Goal: Information Seeking & Learning: Learn about a topic

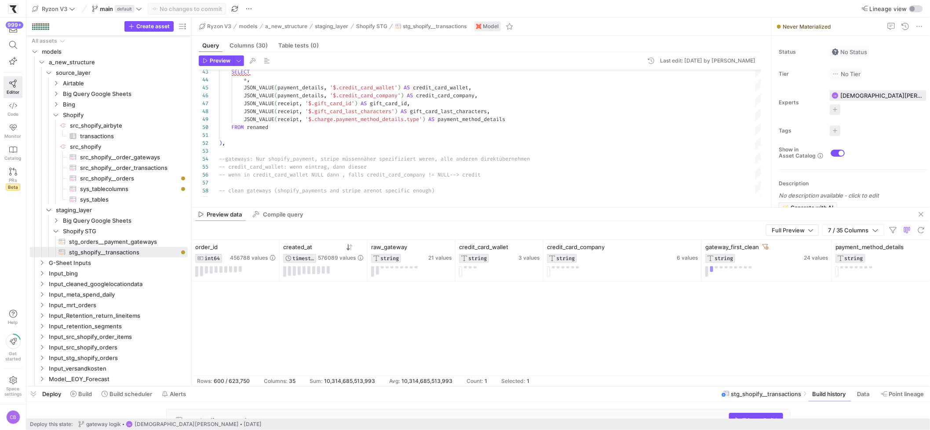
scroll to position [9648, 0]
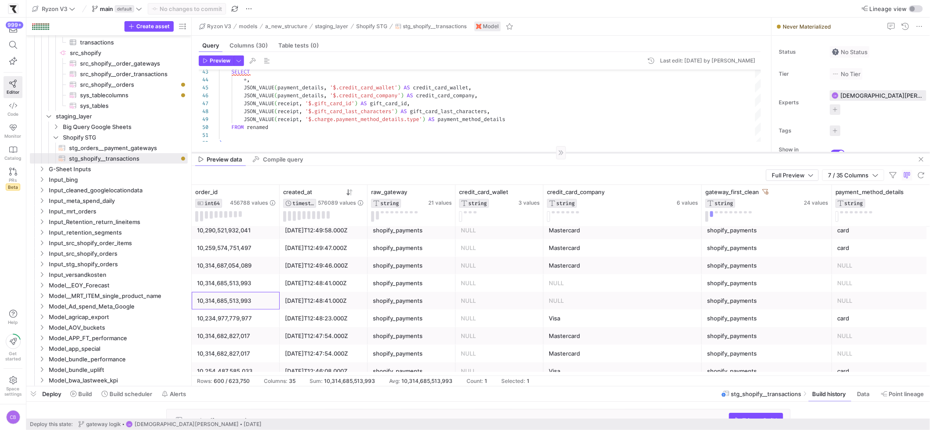
drag, startPoint x: 359, startPoint y: 208, endPoint x: 373, endPoint y: 153, distance: 56.1
click at [373, 153] on div at bounding box center [561, 152] width 739 height 0
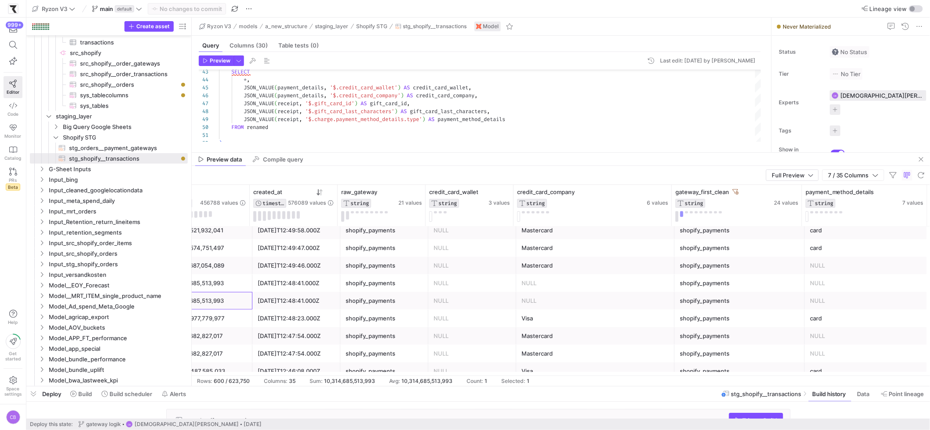
scroll to position [9654, 0]
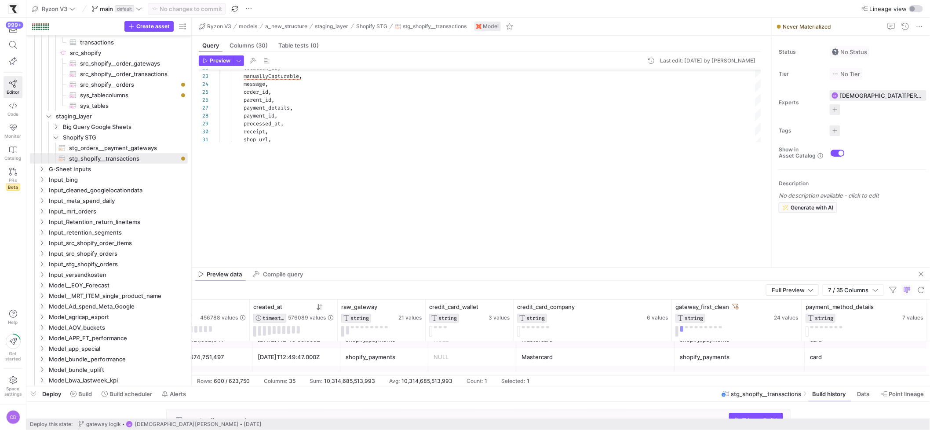
drag, startPoint x: 461, startPoint y: 153, endPoint x: 490, endPoint y: 269, distance: 120.2
click at [494, 267] on div at bounding box center [561, 267] width 739 height 0
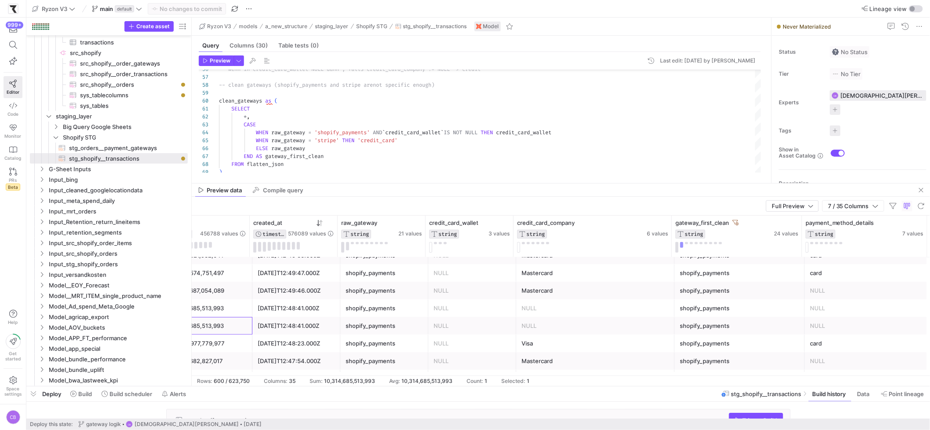
drag, startPoint x: 455, startPoint y: 273, endPoint x: 455, endPoint y: 183, distance: 90.2
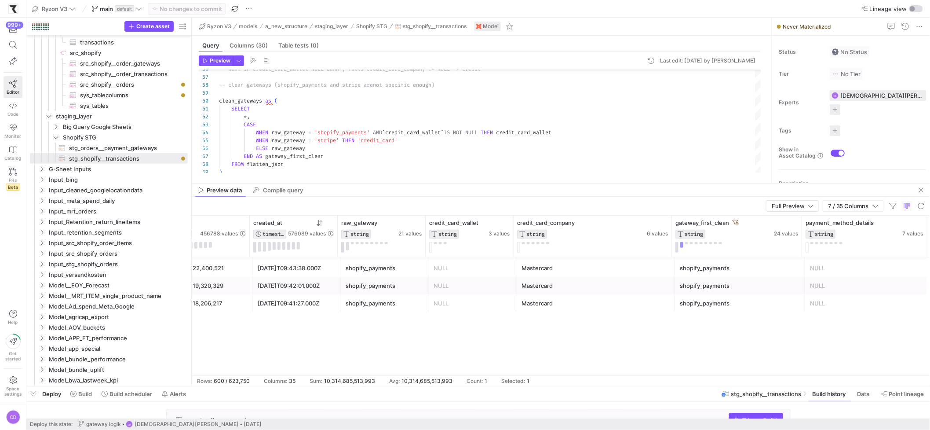
scroll to position [4563, 0]
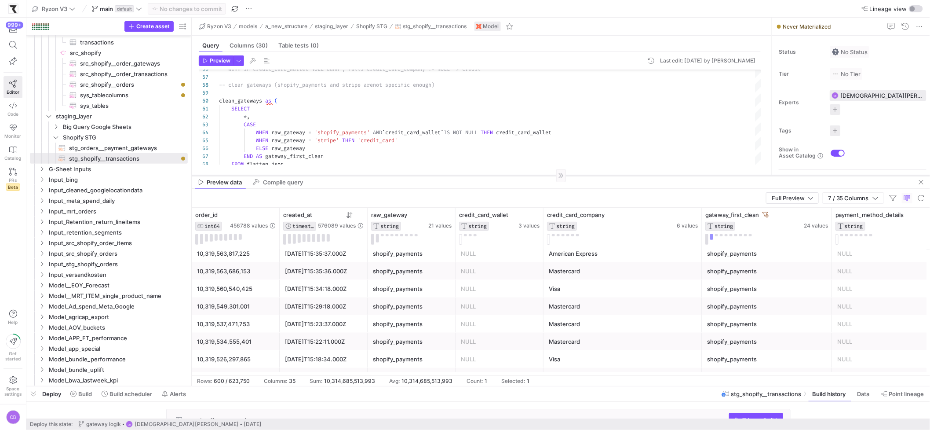
drag, startPoint x: 460, startPoint y: 183, endPoint x: 462, endPoint y: 176, distance: 8.2
click at [462, 176] on div at bounding box center [561, 175] width 739 height 0
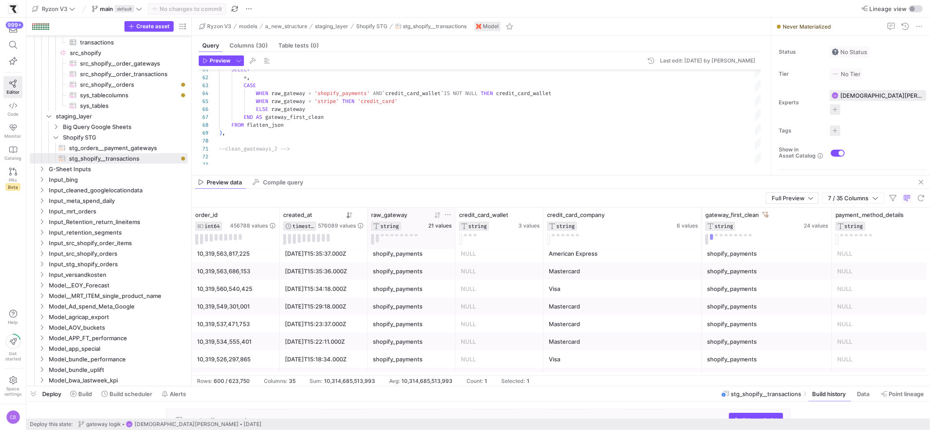
click at [440, 227] on span "21 values" at bounding box center [439, 226] width 23 height 6
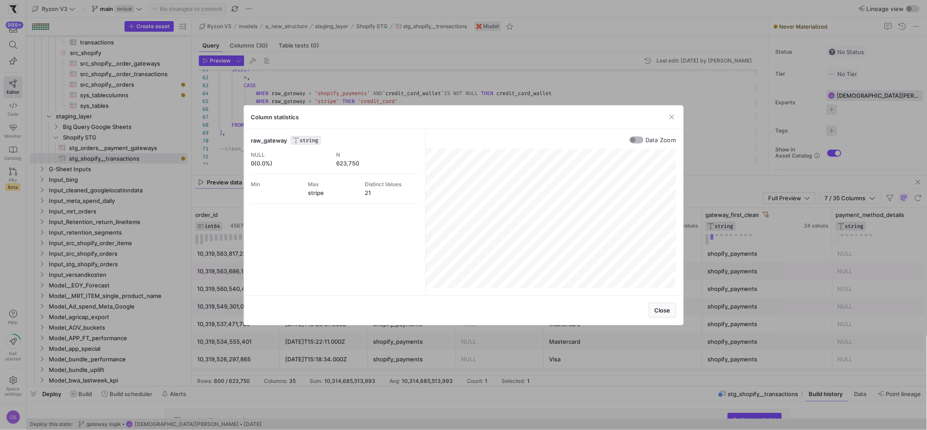
click at [641, 136] on div "raw_gateway STRING NULL 0(0.0%) N 623,750 Min Max stripe Distinct Values 21 Dat…" at bounding box center [463, 212] width 439 height 166
click at [642, 138] on div "button" at bounding box center [637, 139] width 14 height 7
click at [642, 142] on div "button" at bounding box center [639, 139] width 5 height 5
click at [672, 110] on div "Column statistics" at bounding box center [463, 117] width 439 height 23
click at [672, 114] on span "button" at bounding box center [671, 117] width 9 height 9
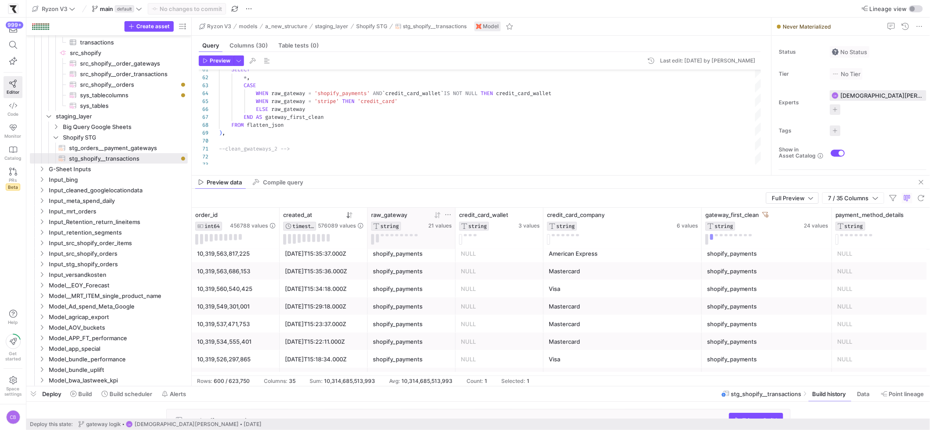
click at [440, 216] on icon at bounding box center [437, 215] width 7 height 7
click at [437, 218] on icon at bounding box center [437, 215] width 7 height 7
click at [325, 174] on mat-tab-group "Query Columns (30) Table tests (0) Preview Last edit: [DATE] by [PERSON_NAME] 6…" at bounding box center [480, 105] width 576 height 139
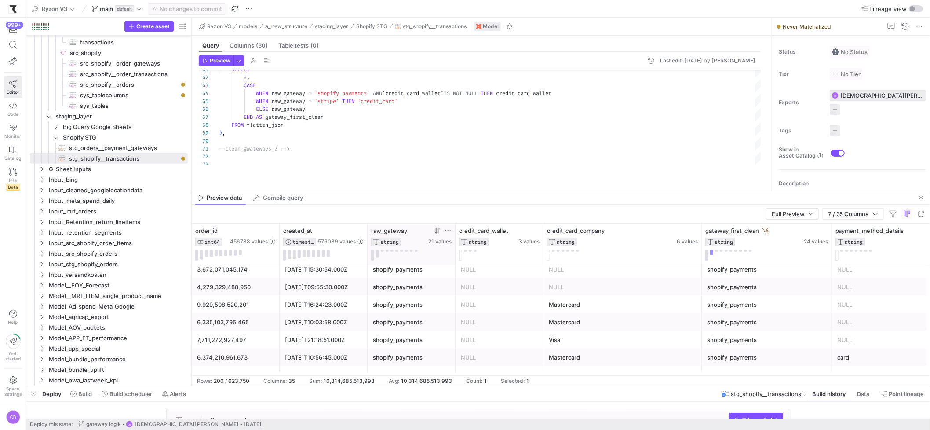
drag, startPoint x: 327, startPoint y: 176, endPoint x: 332, endPoint y: 191, distance: 16.1
click at [332, 191] on div at bounding box center [561, 191] width 739 height 0
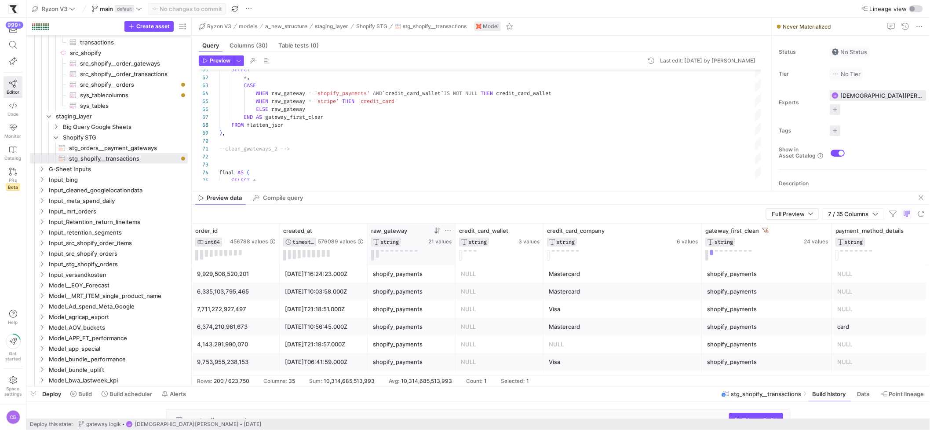
scroll to position [2382, 0]
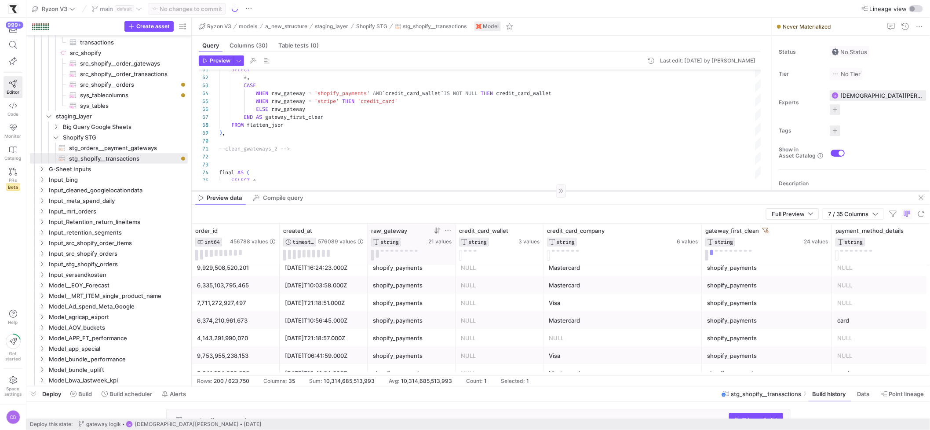
drag, startPoint x: 538, startPoint y: 191, endPoint x: 538, endPoint y: 156, distance: 35.2
click at [538, 191] on div at bounding box center [561, 191] width 739 height 0
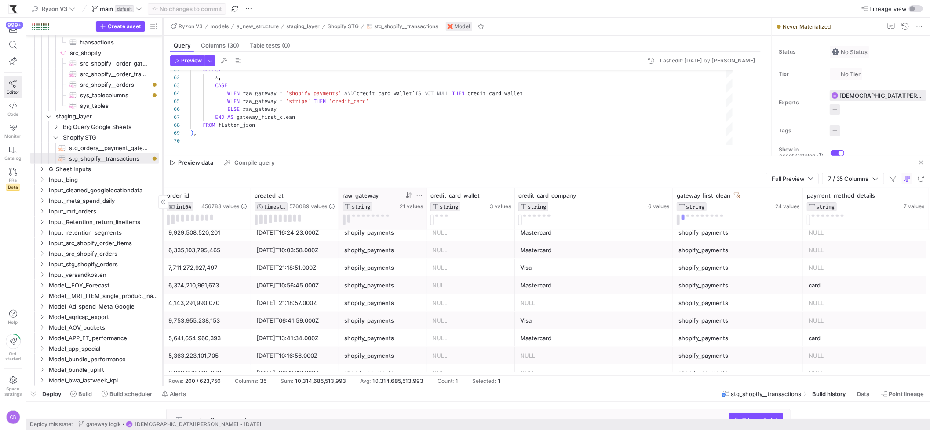
drag, startPoint x: 191, startPoint y: 149, endPoint x: 163, endPoint y: 150, distance: 28.6
click at [163, 150] on div at bounding box center [163, 202] width 0 height 368
click at [476, 168] on div "Preview data Compile query" at bounding box center [546, 162] width 767 height 13
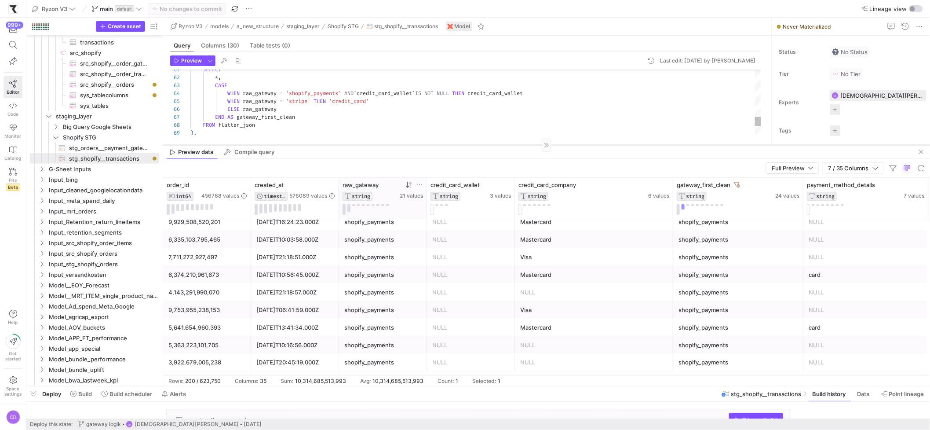
drag, startPoint x: 483, startPoint y: 156, endPoint x: 493, endPoint y: 146, distance: 14.6
click at [493, 146] on div at bounding box center [546, 145] width 767 height 0
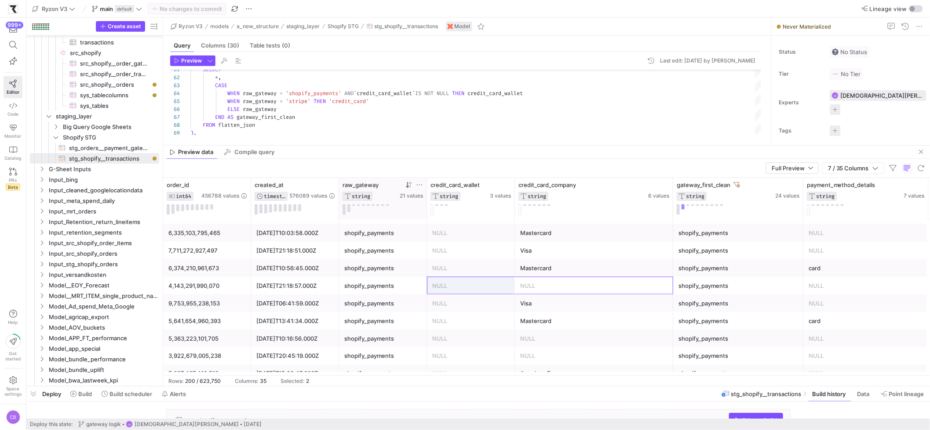
drag, startPoint x: 562, startPoint y: 290, endPoint x: 487, endPoint y: 289, distance: 75.2
click at [487, 289] on div "4,143,291,990,070 [DATE]T21:18:57.000Z shopify_payments NULL NULL shopify_payme…" at bounding box center [546, 286] width 767 height 18
click at [657, 184] on icon at bounding box center [656, 185] width 3 height 6
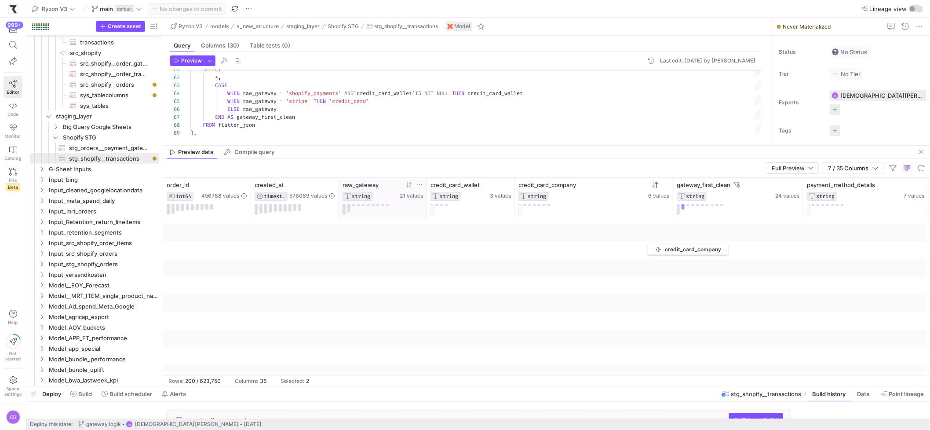
drag, startPoint x: 655, startPoint y: 186, endPoint x: 653, endPoint y: 242, distance: 56.4
click at [653, 242] on div "raw_gateway STRING 21 values credit_card_wallet STRING 3 values credit_card_com…" at bounding box center [546, 277] width 767 height 198
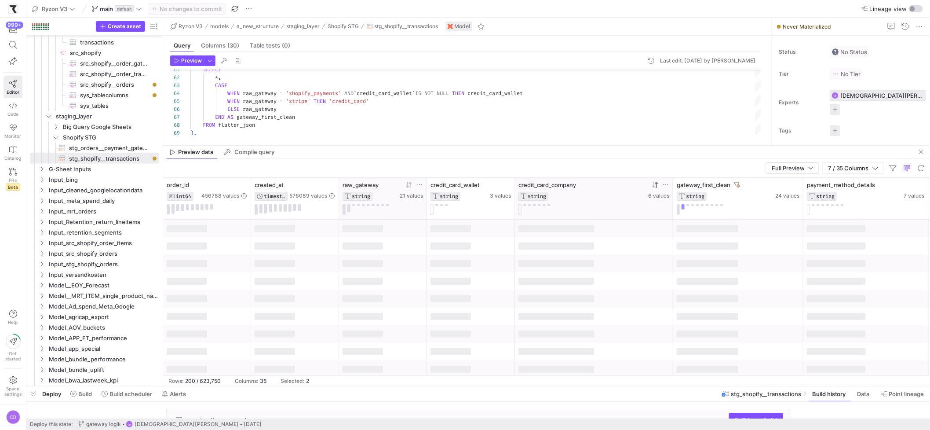
click at [655, 187] on icon at bounding box center [653, 185] width 3 height 6
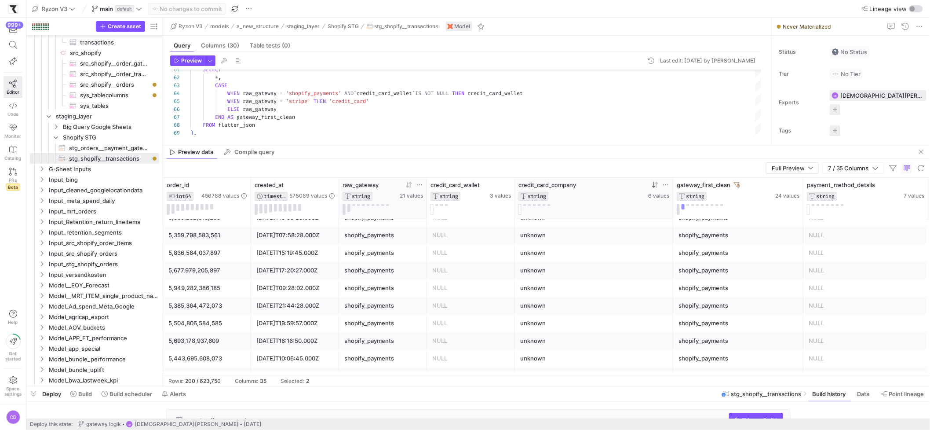
scroll to position [1618, 0]
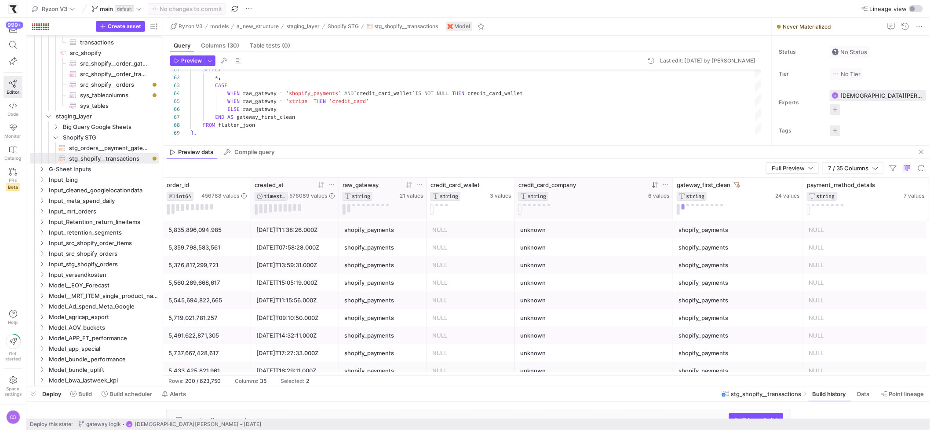
click at [322, 187] on icon at bounding box center [322, 185] width 3 height 6
click at [319, 187] on icon at bounding box center [319, 185] width 3 height 6
click at [323, 185] on icon at bounding box center [321, 184] width 7 height 7
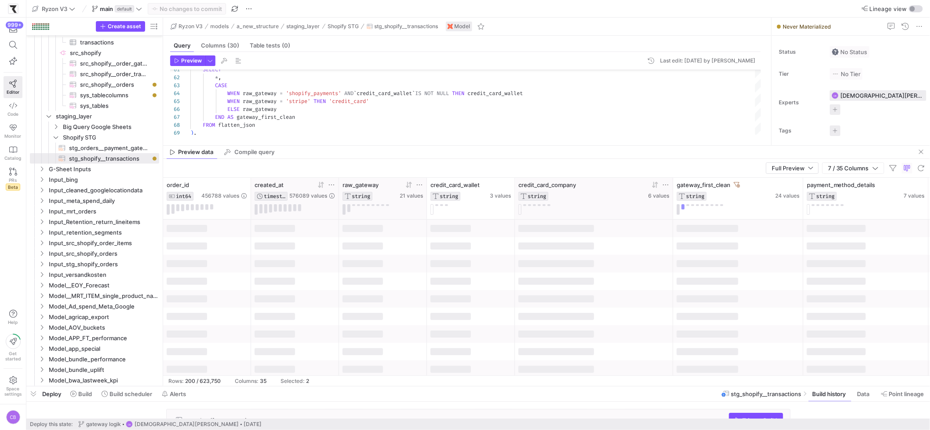
click at [323, 185] on icon at bounding box center [321, 184] width 7 height 7
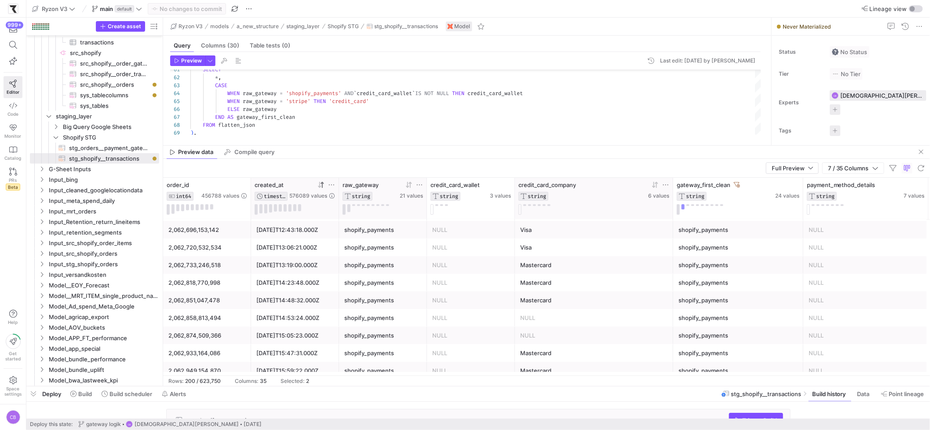
click at [320, 187] on icon at bounding box center [319, 185] width 3 height 6
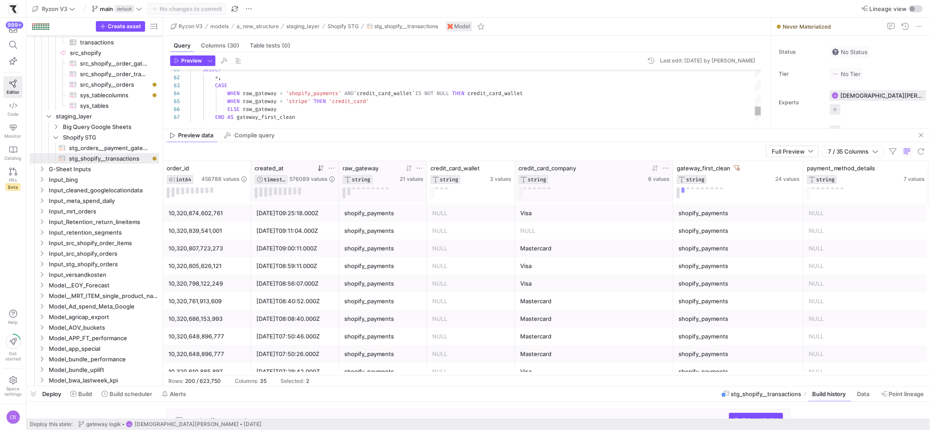
drag, startPoint x: 659, startPoint y: 146, endPoint x: 663, endPoint y: 129, distance: 17.2
click at [663, 129] on as-split "Ryzon V3 models a_new_structure staging_layer Shopify STG stg_shopify__transact…" at bounding box center [546, 202] width 767 height 368
click at [494, 129] on div "Preview data Compile query" at bounding box center [546, 135] width 767 height 13
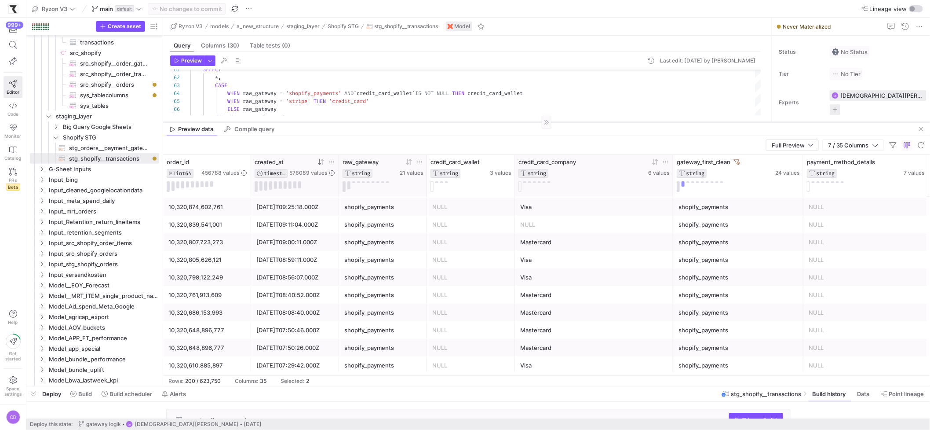
drag, startPoint x: 495, startPoint y: 128, endPoint x: 496, endPoint y: 122, distance: 6.3
click at [496, 122] on div at bounding box center [546, 122] width 767 height 0
click at [549, 307] on div "Mastercard" at bounding box center [594, 312] width 148 height 17
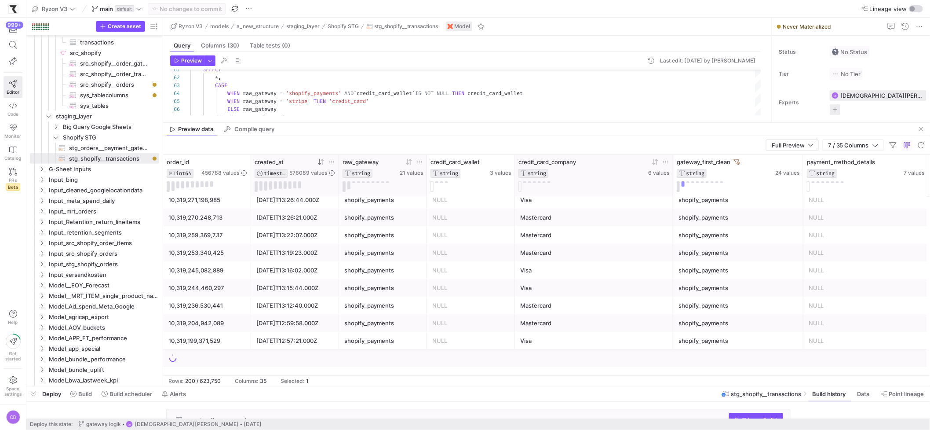
scroll to position [3373, 0]
